Goal: Book appointment/travel/reservation

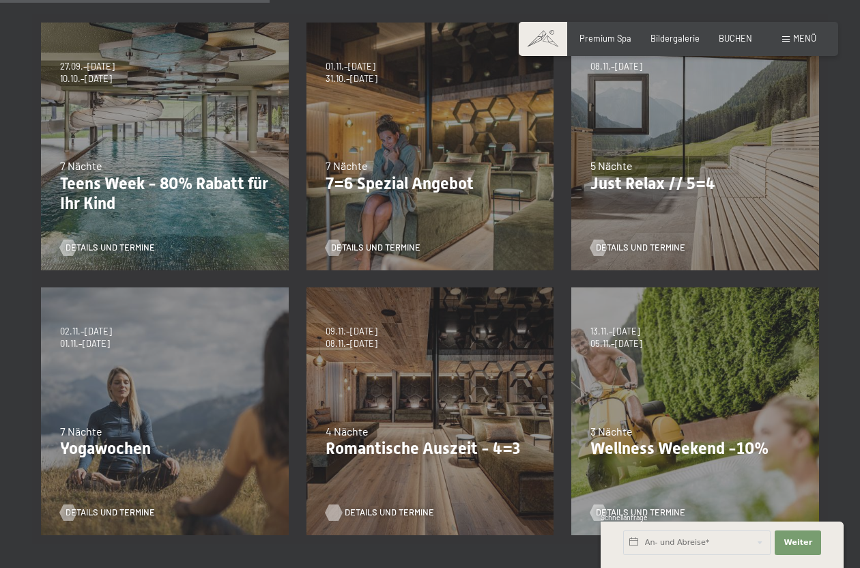
click at [334, 504] on div at bounding box center [334, 512] width 10 height 16
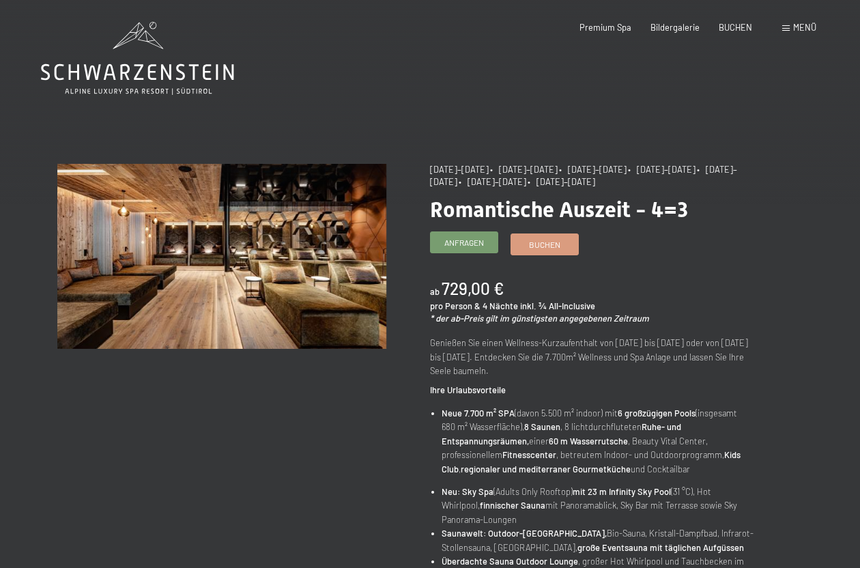
click at [463, 243] on span "Anfragen" at bounding box center [464, 243] width 40 height 12
click at [469, 244] on span "Anfragen" at bounding box center [464, 243] width 40 height 12
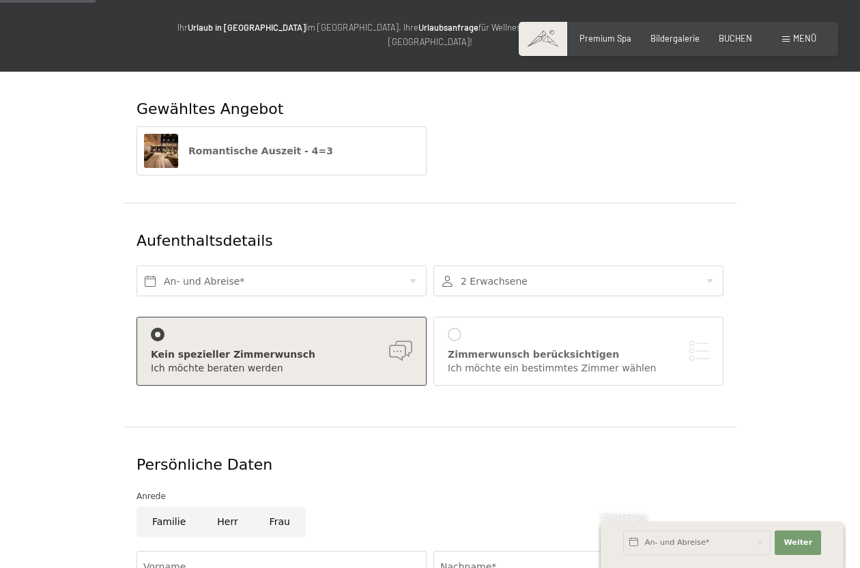
click at [402, 348] on div "Kein spezieller Zimmerwunsch" at bounding box center [281, 355] width 261 height 14
click at [398, 348] on div "Kein spezieller Zimmerwunsch" at bounding box center [281, 355] width 261 height 14
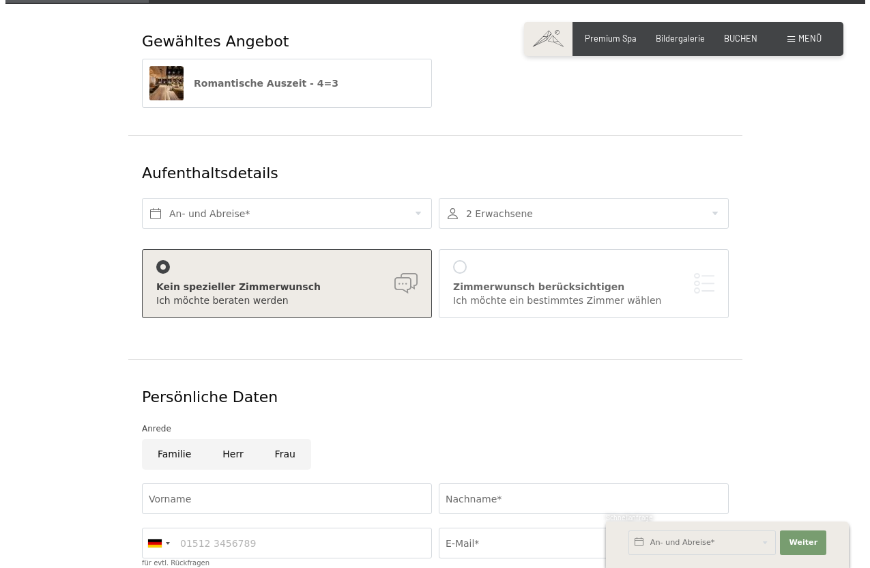
scroll to position [205, 0]
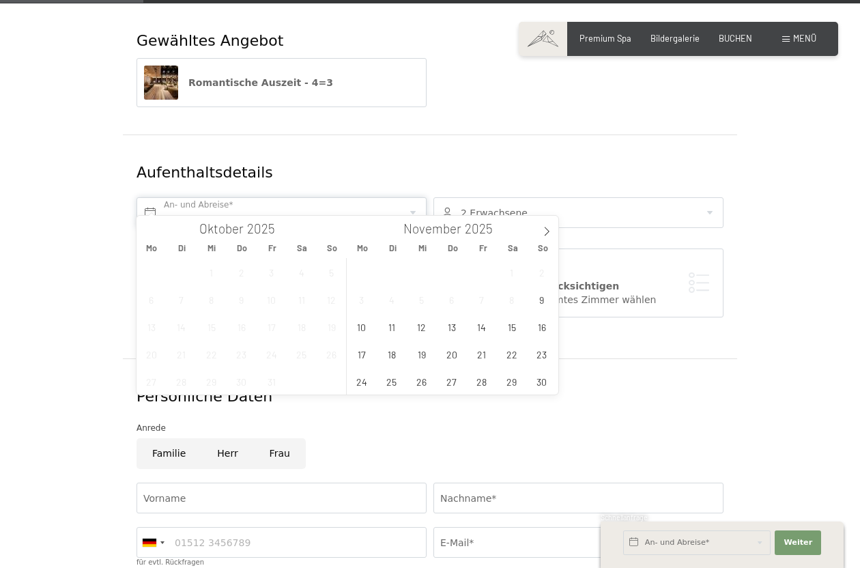
click at [149, 201] on input "text" at bounding box center [281, 212] width 290 height 31
click at [542, 327] on span "16" at bounding box center [541, 326] width 27 height 27
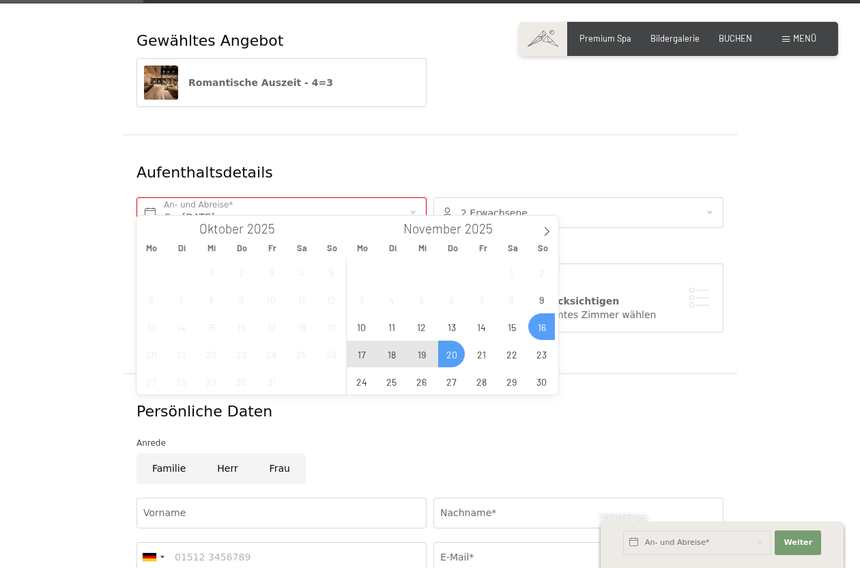
click at [453, 355] on span "20" at bounding box center [451, 353] width 27 height 27
type input "So. 16.11.2025 - Do. 20.11.2025"
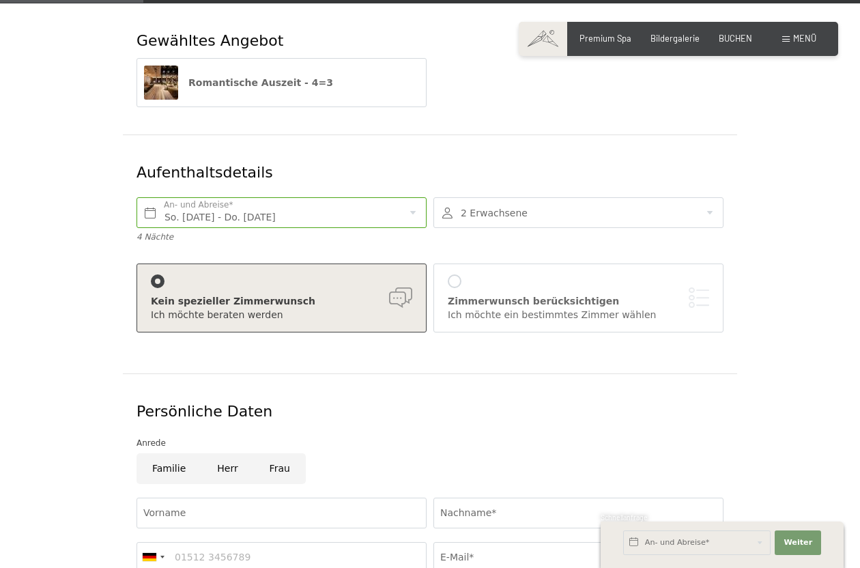
click at [455, 274] on div at bounding box center [455, 281] width 14 height 14
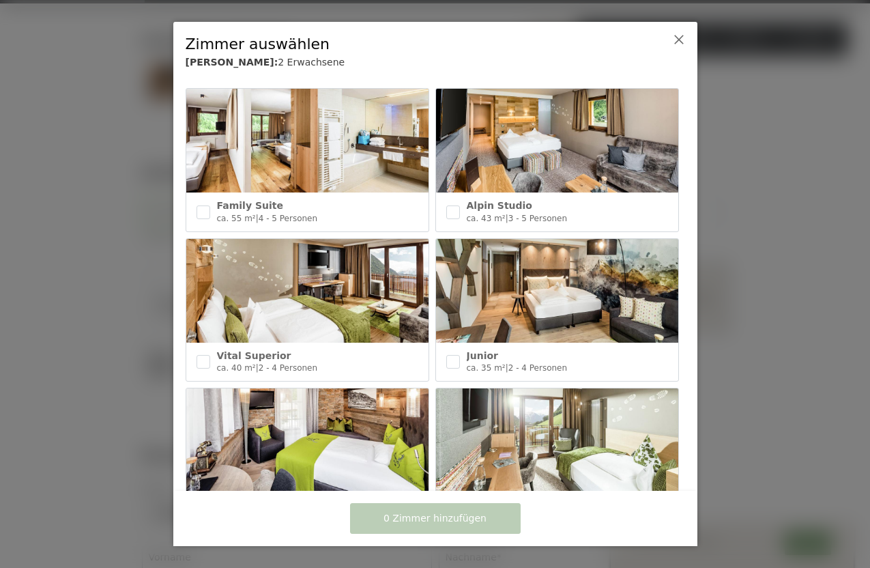
scroll to position [396, 0]
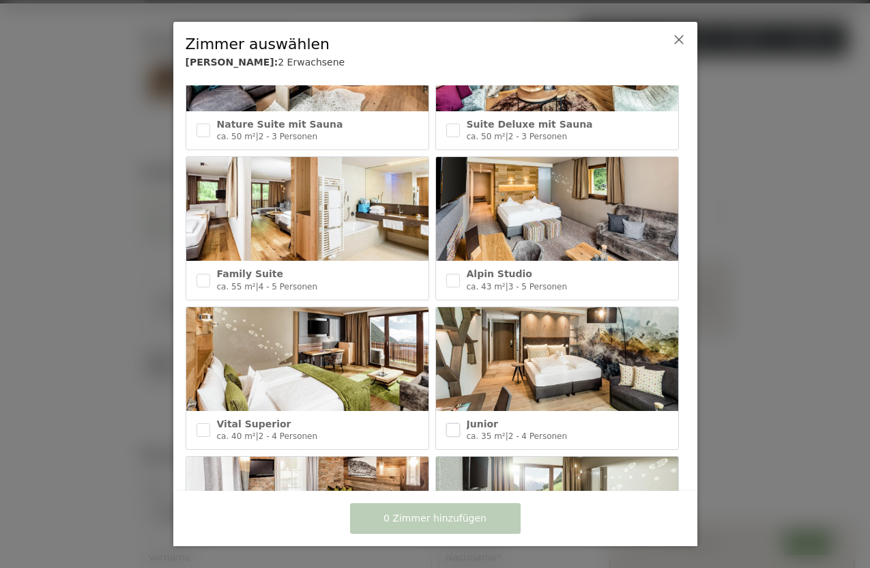
click at [450, 423] on input "checkbox" at bounding box center [453, 430] width 14 height 14
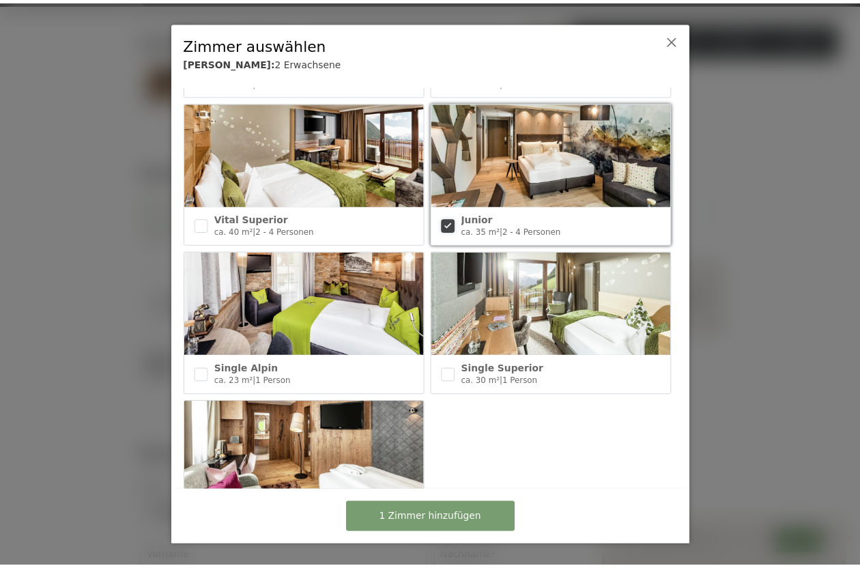
scroll to position [669, 0]
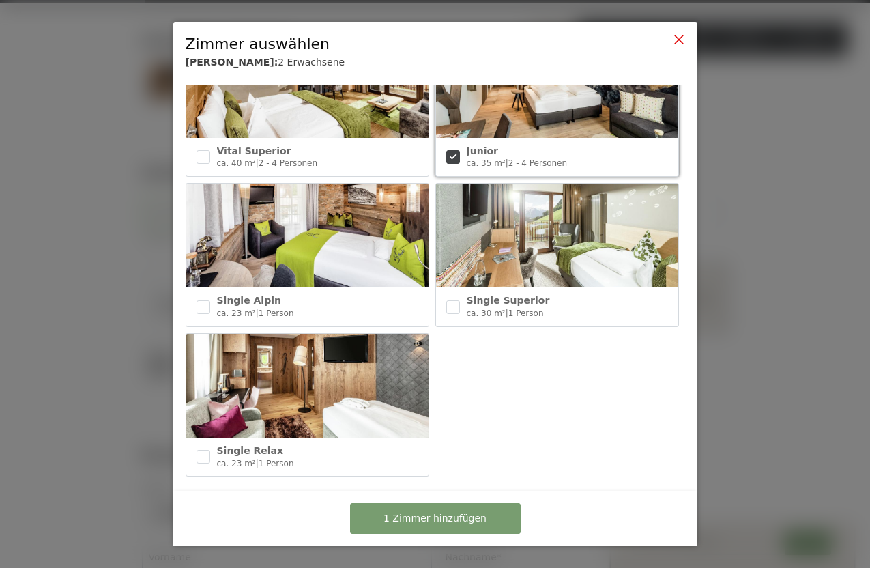
click at [675, 40] on icon at bounding box center [678, 39] width 11 height 11
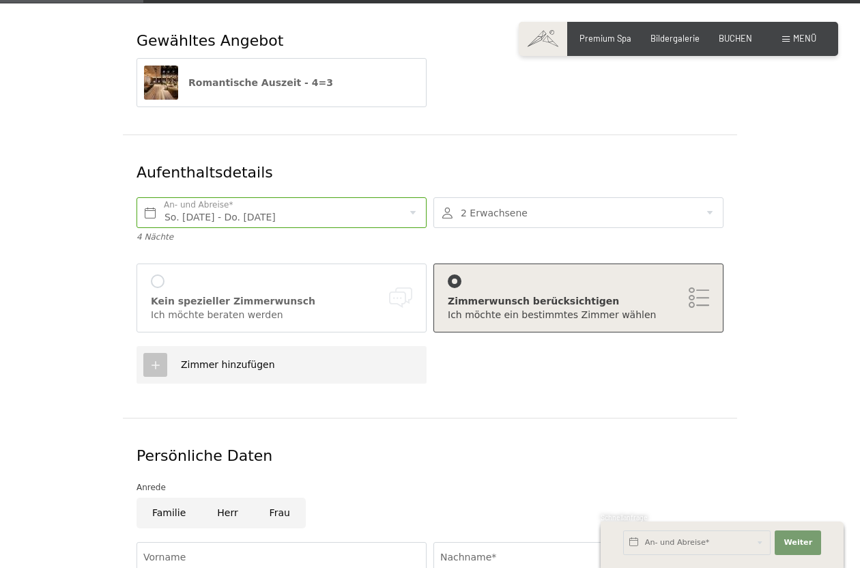
click at [158, 359] on icon at bounding box center [155, 365] width 12 height 12
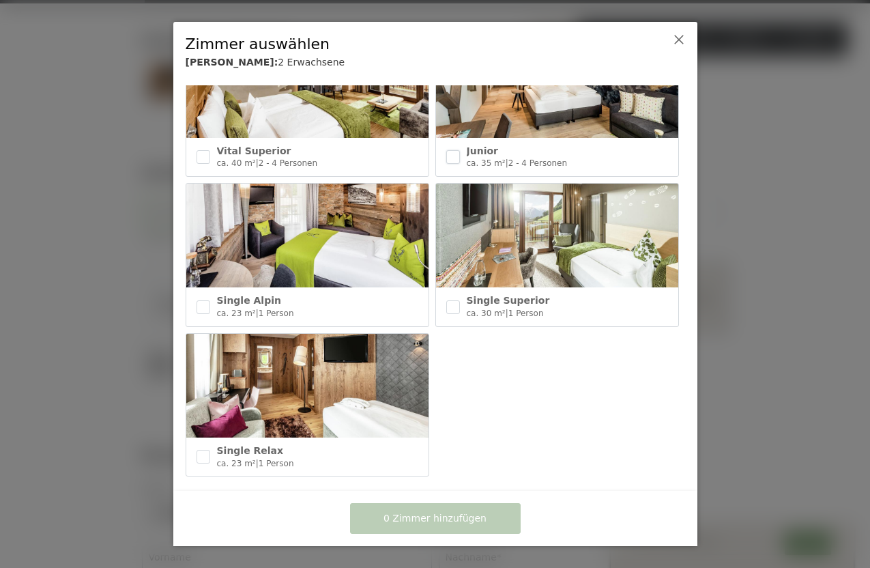
click at [449, 150] on input "checkbox" at bounding box center [453, 157] width 14 height 14
checkbox input "true"
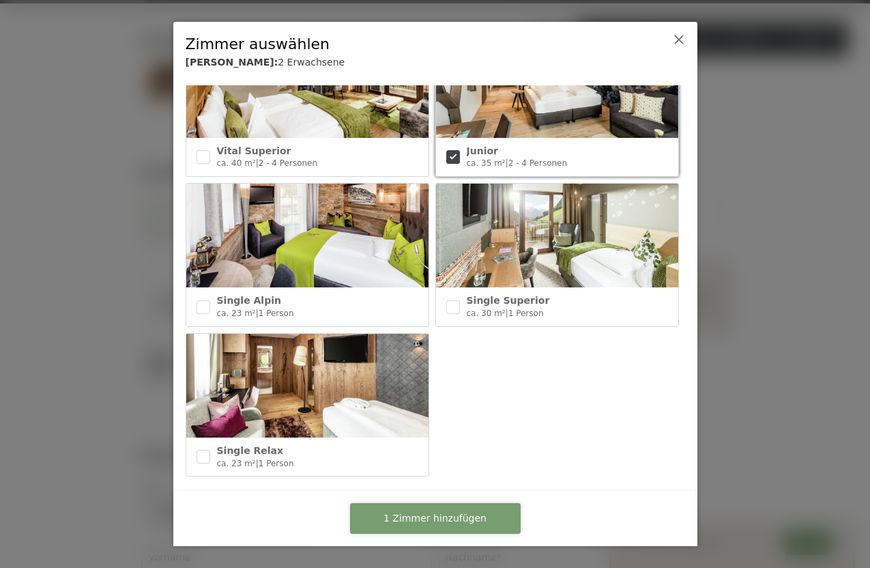
click at [463, 521] on span "1 Zimmer hinzufügen" at bounding box center [434, 519] width 103 height 14
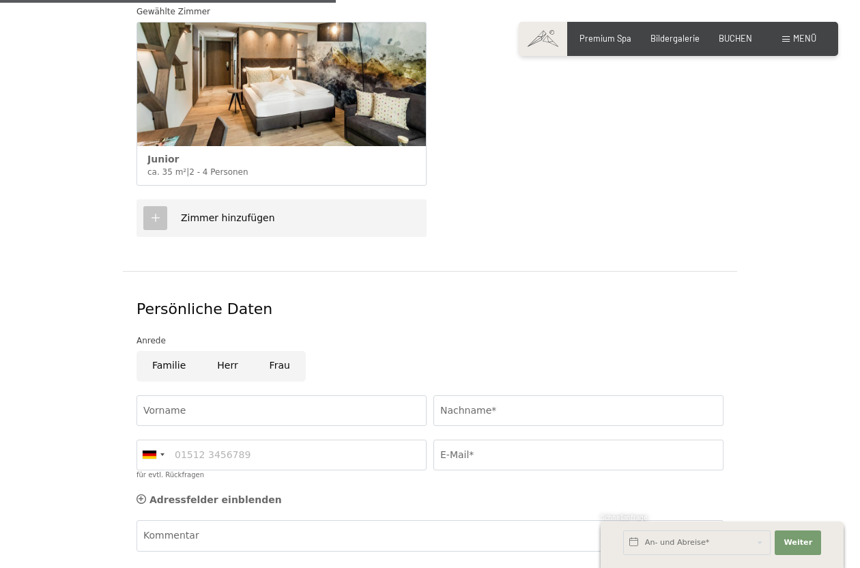
scroll to position [614, 0]
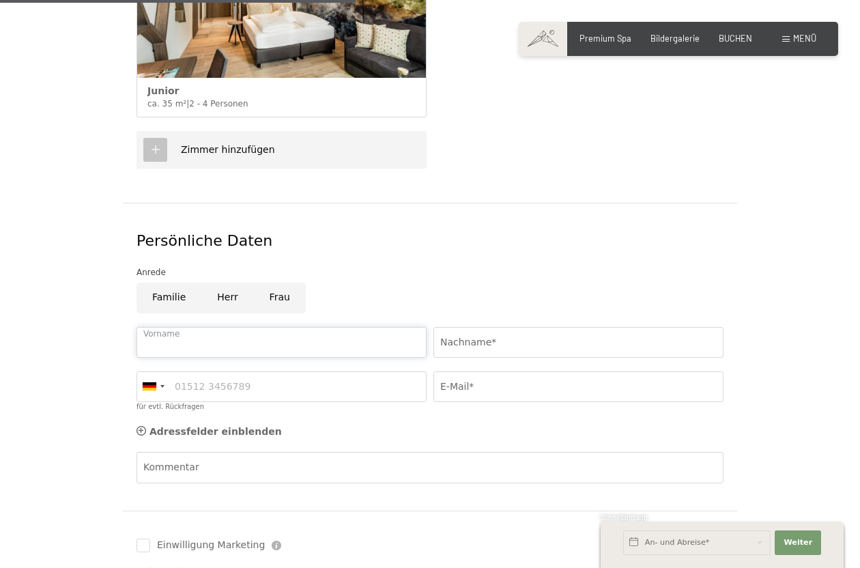
click at [191, 327] on input "Vorname" at bounding box center [281, 342] width 290 height 31
type input "Franz"
type input "Hermeter"
type input "info@auto-hermeter.com"
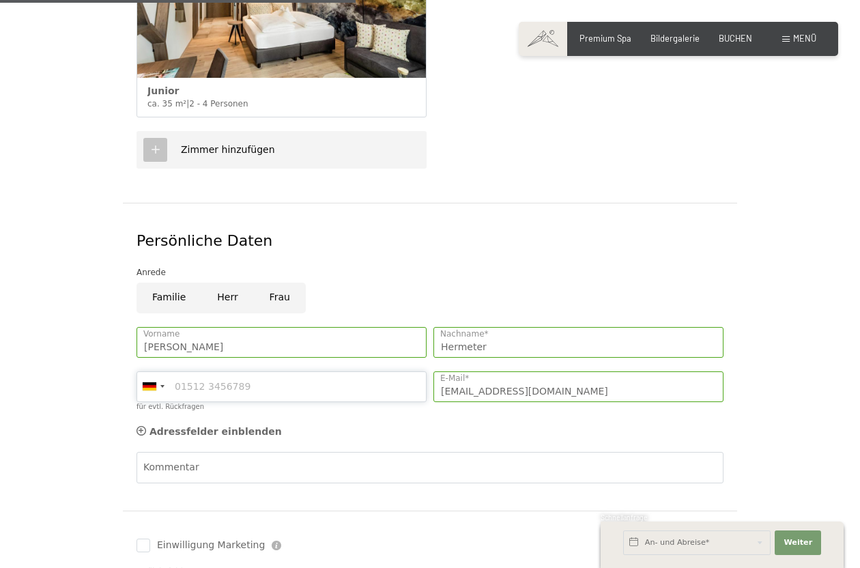
click at [251, 371] on input "für evtl. Rückfragen" at bounding box center [281, 386] width 290 height 31
drag, startPoint x: 250, startPoint y: 368, endPoint x: 111, endPoint y: 365, distance: 139.9
click at [117, 366] on form "Gewähltes Angebot Romantische Auszeit - 4=3 Aufenthaltsdetails So. 16.11.2025 -…" at bounding box center [429, 121] width 745 height 1055
click at [524, 375] on input "info@auto-hermeter.com" at bounding box center [578, 386] width 290 height 31
click at [248, 371] on input "für evtl. Rückfragen" at bounding box center [281, 386] width 290 height 31
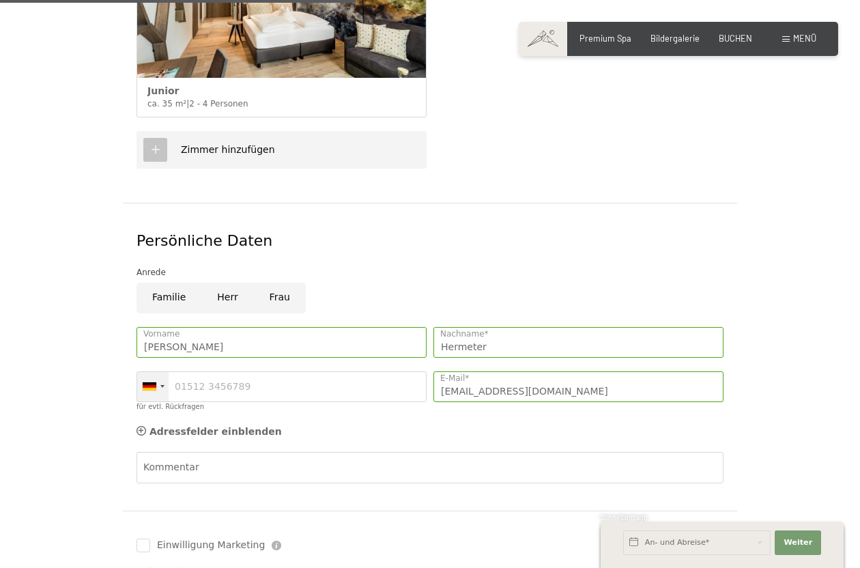
click at [162, 377] on div at bounding box center [152, 386] width 31 height 29
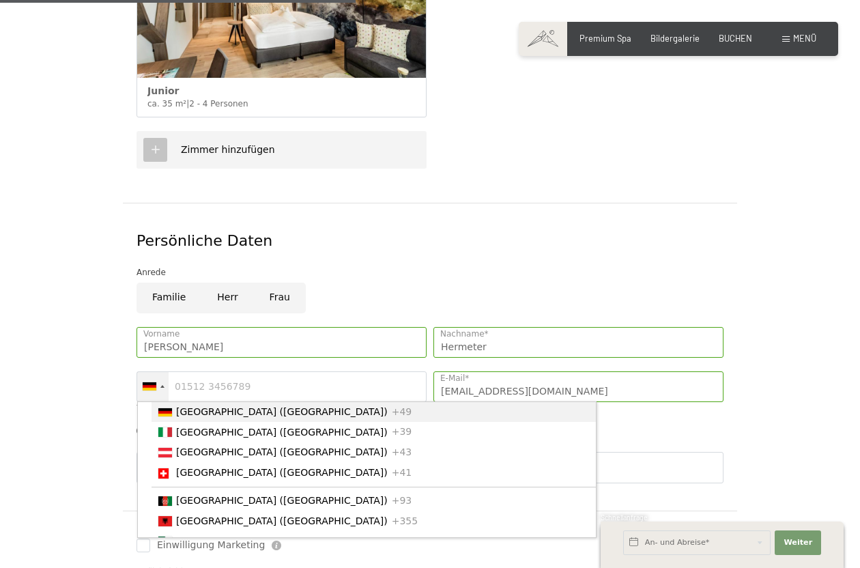
click at [165, 377] on div at bounding box center [152, 386] width 31 height 29
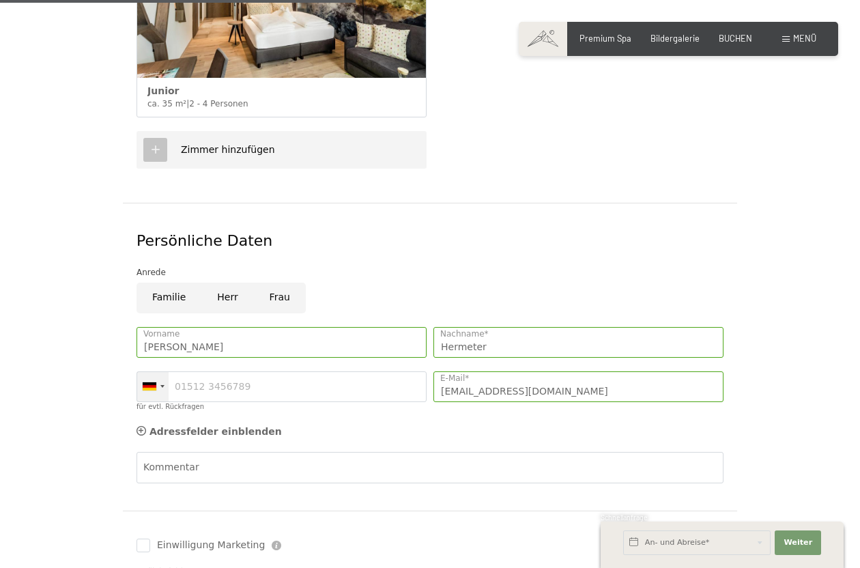
click at [165, 377] on div at bounding box center [152, 386] width 31 height 29
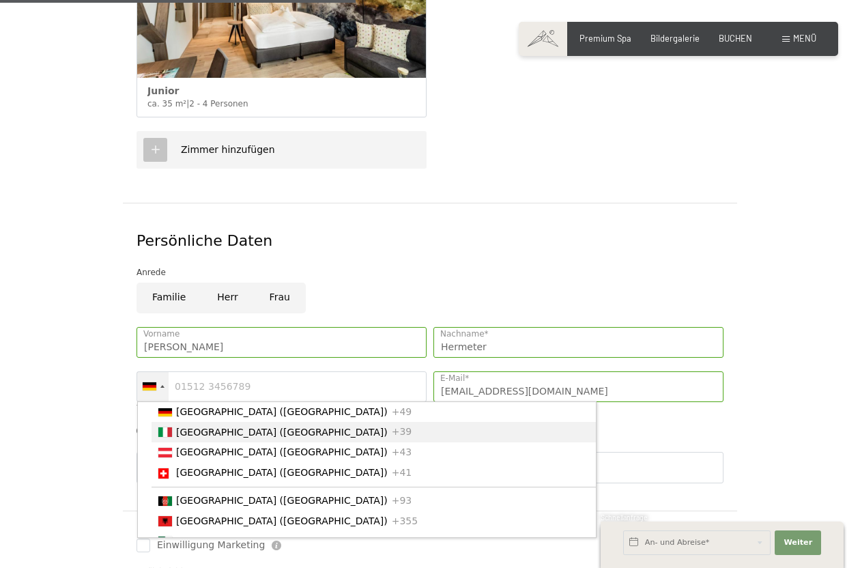
click at [164, 427] on div "List of countries" at bounding box center [165, 432] width 14 height 10
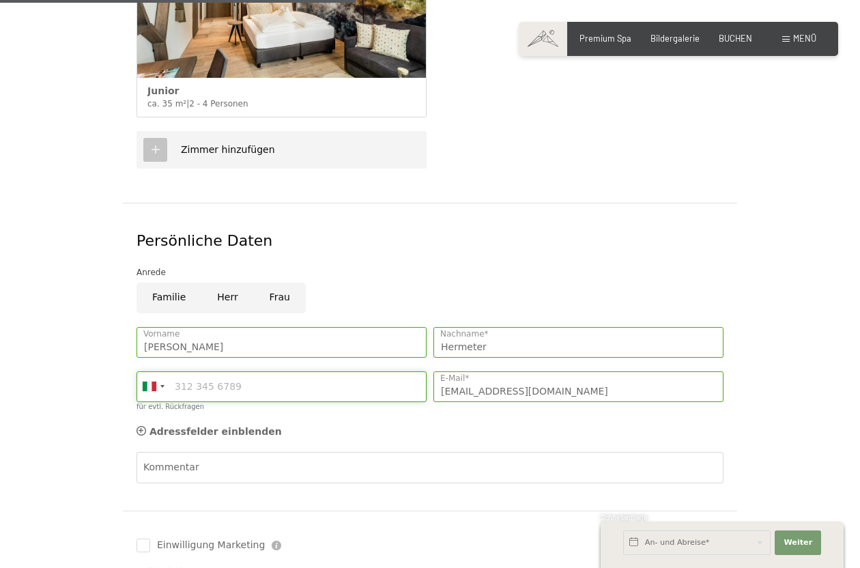
click at [242, 372] on input "für evtl. Rückfragen" at bounding box center [281, 386] width 290 height 31
click at [243, 371] on input "für evtl. Rückfragen" at bounding box center [281, 386] width 290 height 31
click at [163, 375] on div at bounding box center [152, 386] width 31 height 29
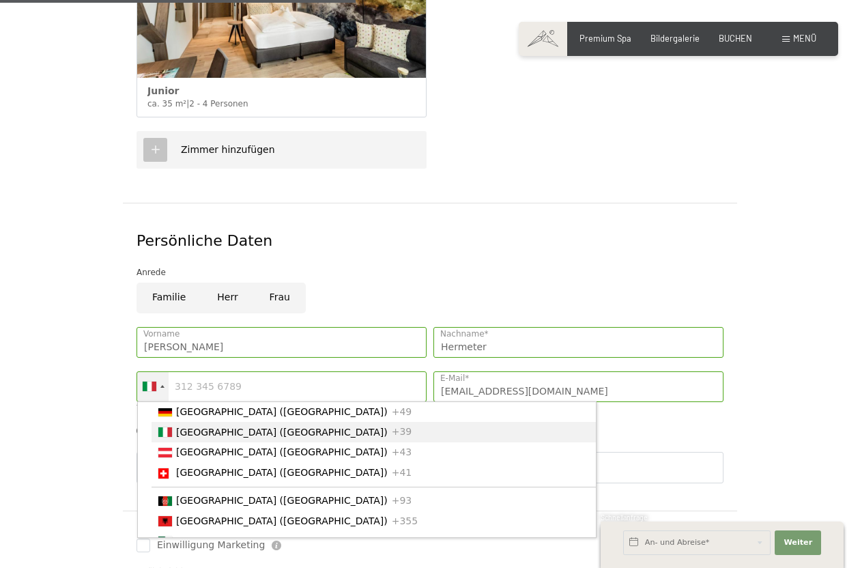
click at [163, 375] on div at bounding box center [152, 386] width 31 height 29
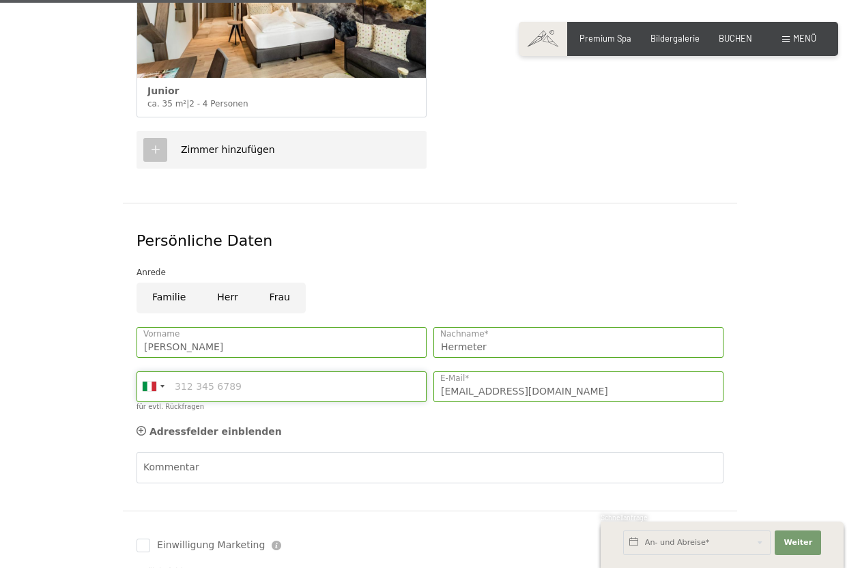
click at [237, 371] on input "für evtl. Rückfragen" at bounding box center [281, 386] width 290 height 31
click at [143, 426] on icon at bounding box center [141, 431] width 10 height 10
click at [184, 452] on input "Straße" at bounding box center [231, 467] width 191 height 31
type input "Huberweg 31"
type input "39054"
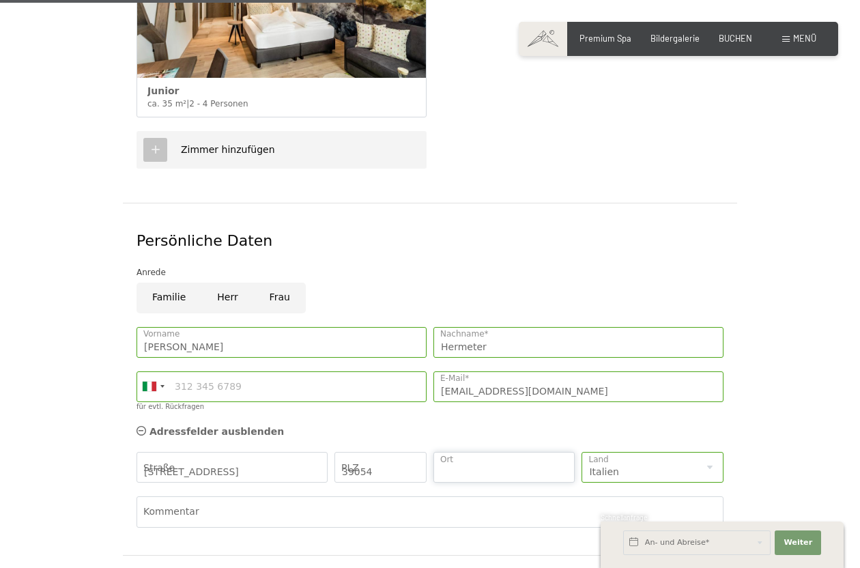
type input "UNTERINN RITTEN"
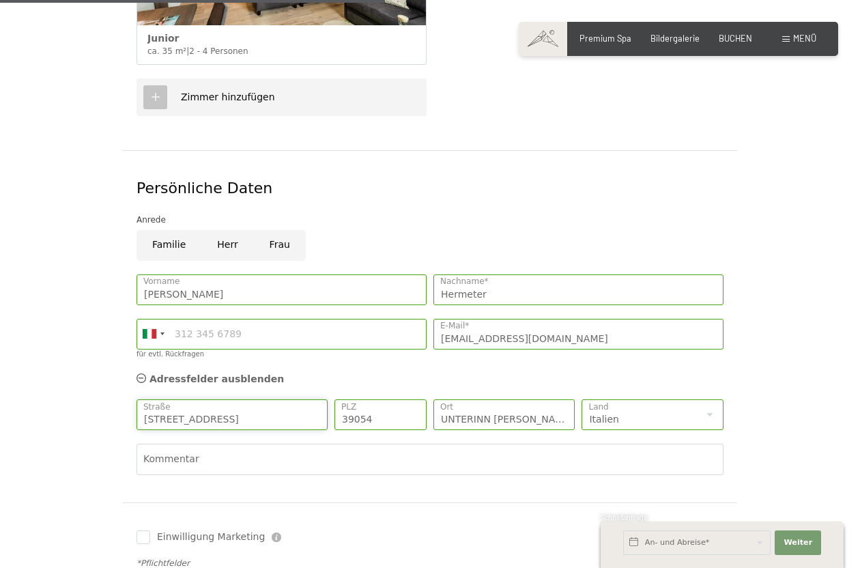
scroll to position [750, 0]
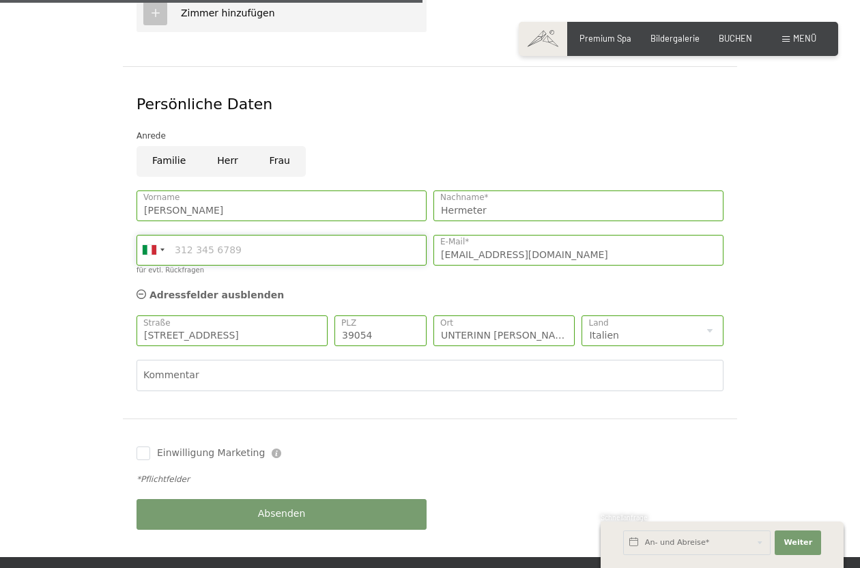
click at [274, 235] on input "für evtl. Rückfragen" at bounding box center [281, 250] width 290 height 31
click at [254, 240] on input "für evtl. Rückfragen" at bounding box center [281, 250] width 290 height 31
click at [244, 235] on input "für evtl. Rückfragen" at bounding box center [281, 250] width 290 height 31
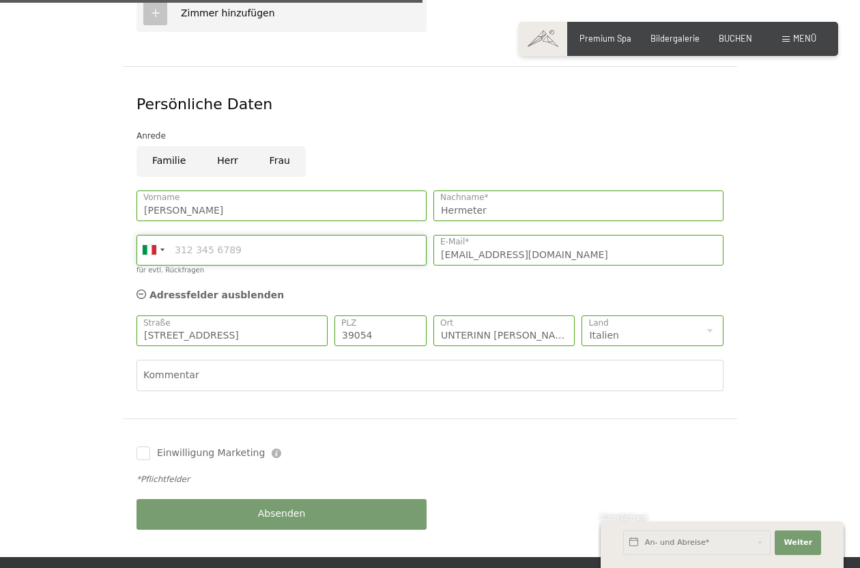
click at [244, 235] on input "für evtl. Rückfragen" at bounding box center [281, 250] width 290 height 31
click at [233, 235] on input "für evtl. Rückfragen" at bounding box center [281, 250] width 290 height 31
click at [564, 246] on input "info@auto-hermeter.com" at bounding box center [578, 250] width 290 height 31
click at [237, 235] on input "für evtl. Rückfragen" at bounding box center [281, 250] width 290 height 31
click at [238, 235] on input "für evtl. Rückfragen" at bounding box center [281, 250] width 290 height 31
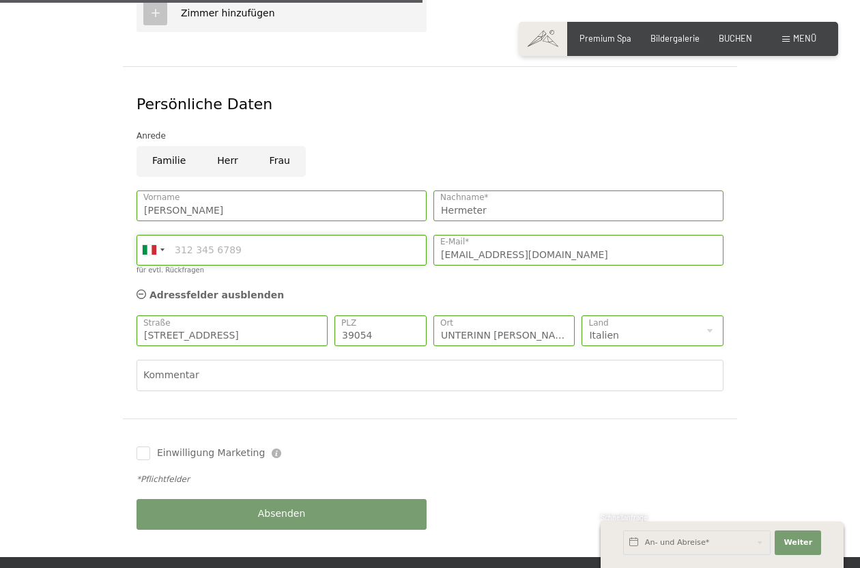
click at [238, 235] on input "für evtl. Rückfragen" at bounding box center [281, 250] width 290 height 31
click at [563, 237] on input "info@auto-hermeter.com" at bounding box center [578, 250] width 290 height 31
click at [243, 235] on input "für evtl. Rückfragen" at bounding box center [281, 250] width 290 height 31
click at [237, 235] on input "für evtl. Rückfragen" at bounding box center [281, 250] width 290 height 31
click at [205, 235] on input "33578" at bounding box center [281, 250] width 290 height 31
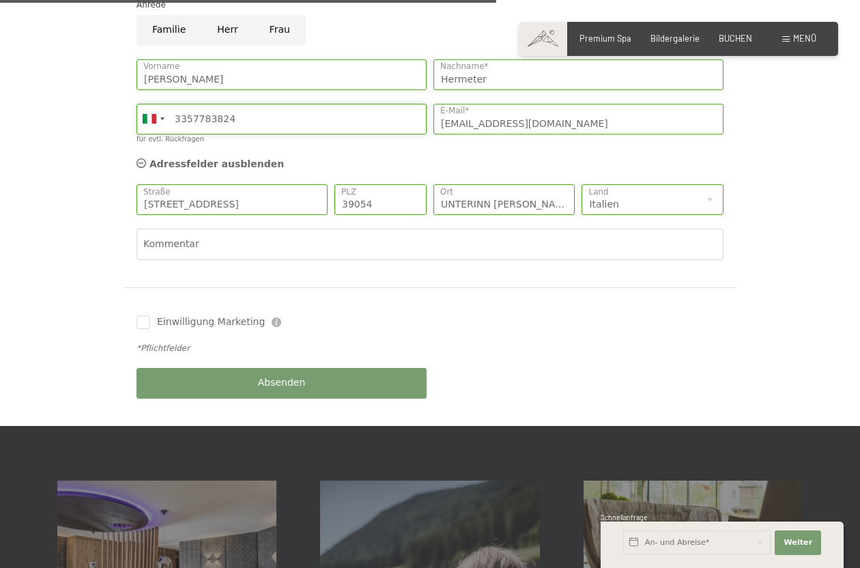
scroll to position [819, 0]
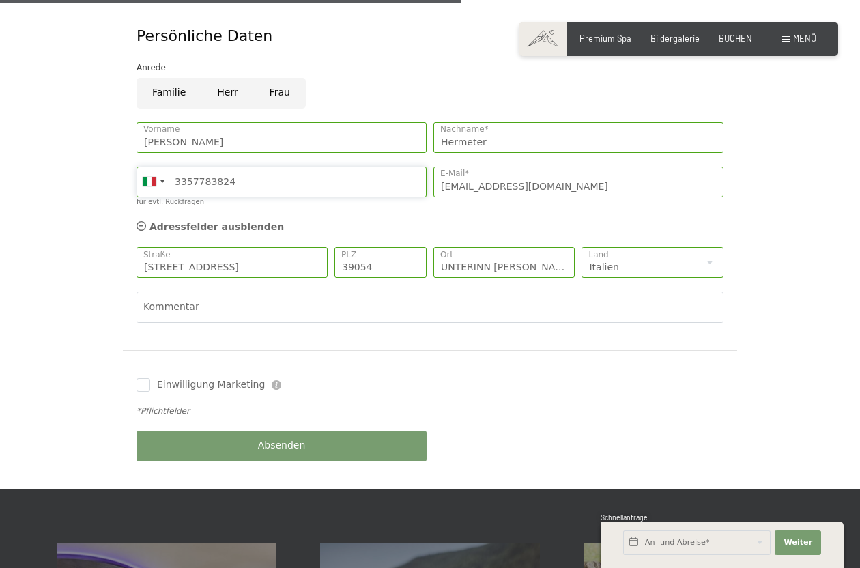
type input "3357783824"
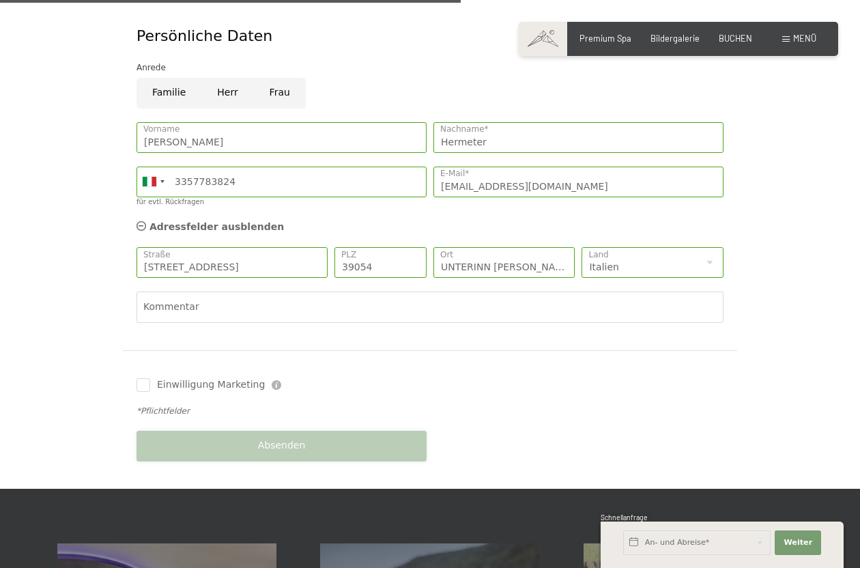
click at [287, 426] on div "Absenden" at bounding box center [281, 446] width 297 height 44
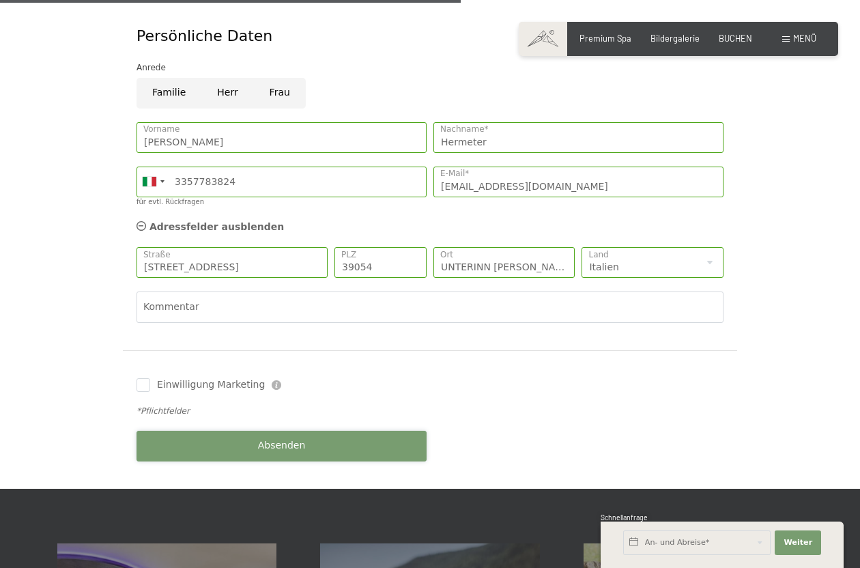
click at [282, 439] on span "Absenden" at bounding box center [282, 446] width 48 height 14
